Goal: Task Accomplishment & Management: Manage account settings

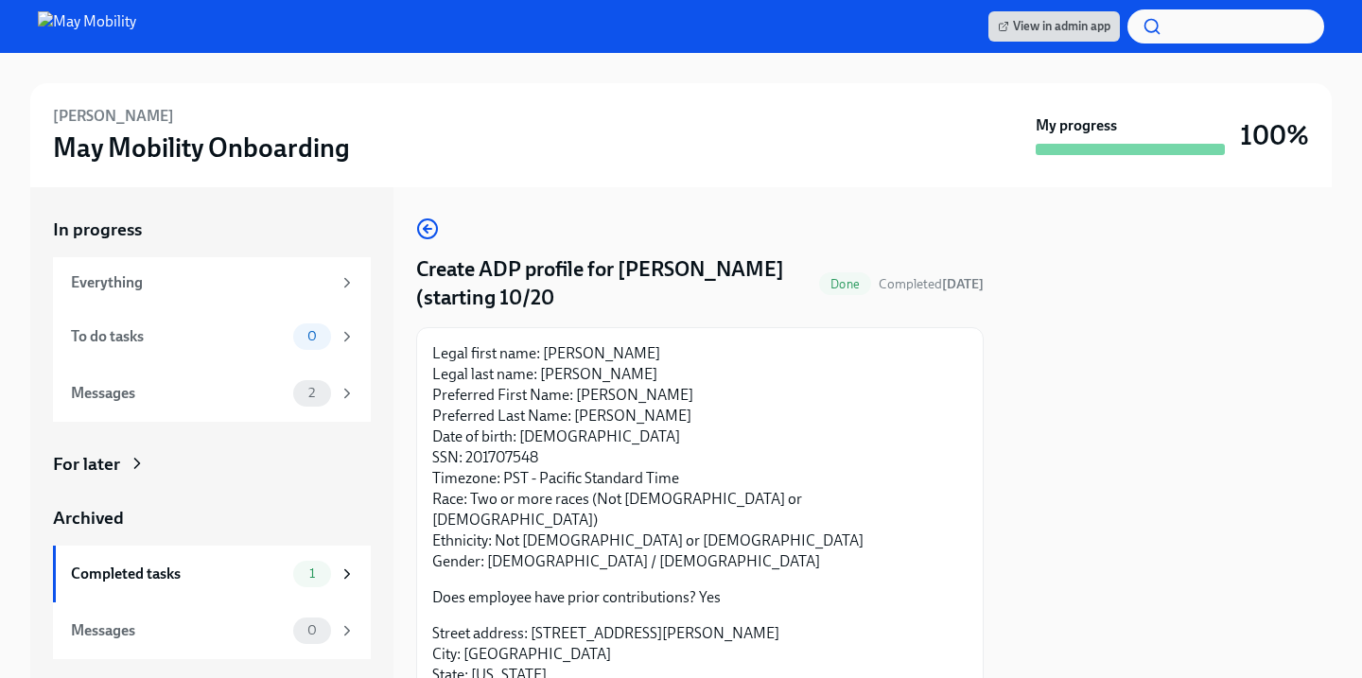
click at [1194, 360] on div at bounding box center [1169, 432] width 325 height 491
click at [1043, 23] on span "View in admin app" at bounding box center [1054, 26] width 113 height 19
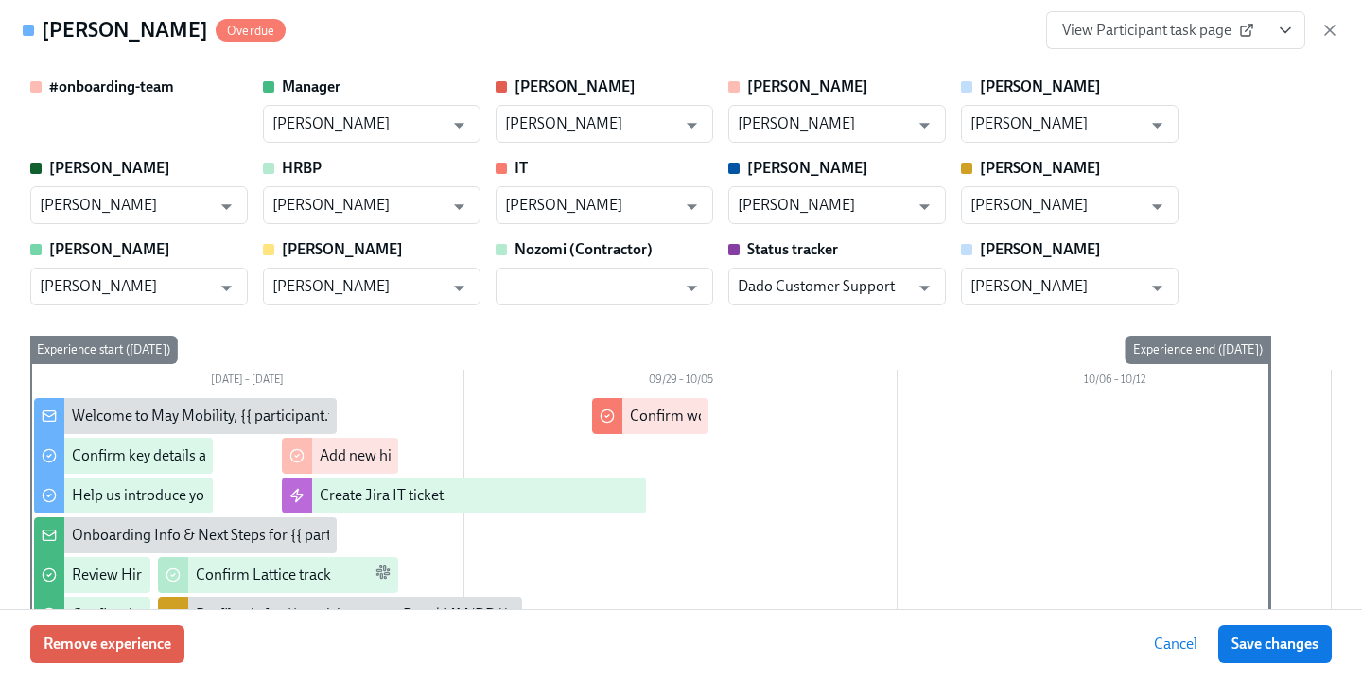
scroll to position [0, 3466]
click at [1278, 36] on icon "View task page" at bounding box center [1285, 30] width 19 height 19
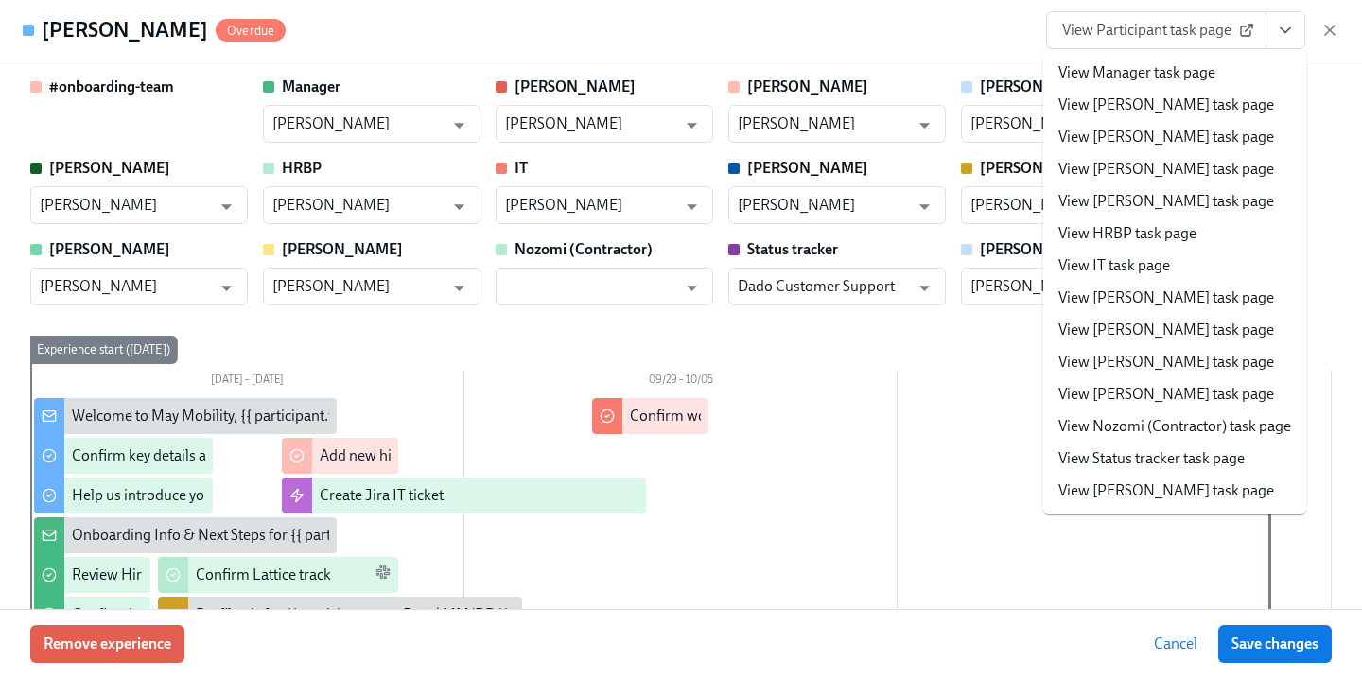
click at [1135, 271] on link "View IT task page" at bounding box center [1115, 265] width 112 height 21
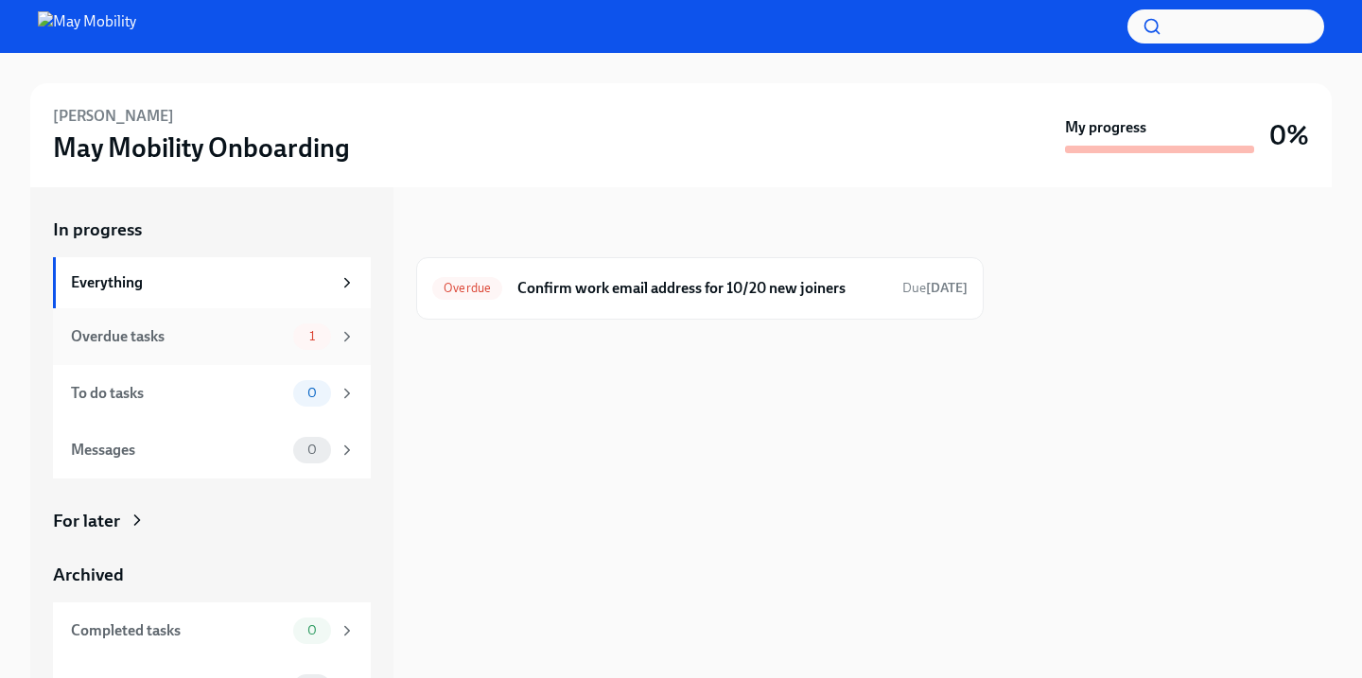
click at [293, 357] on div "Overdue tasks 1" at bounding box center [212, 336] width 318 height 57
